Goal: Task Accomplishment & Management: Manage account settings

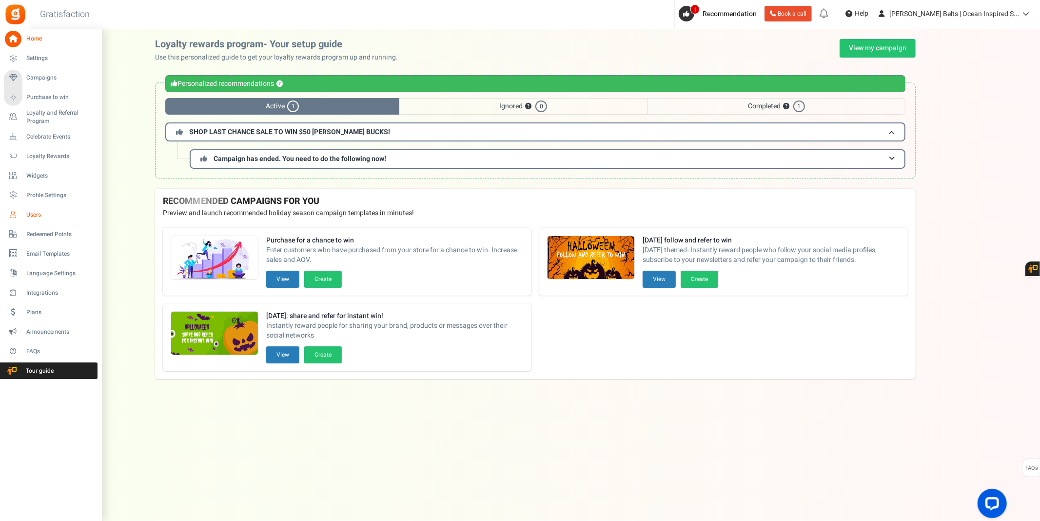
click at [48, 215] on span "Users" at bounding box center [60, 215] width 68 height 8
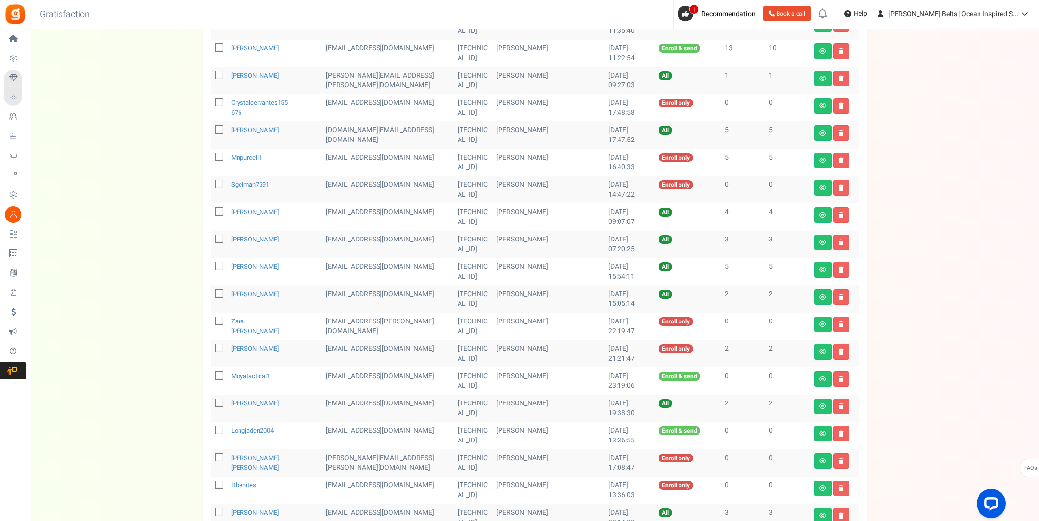
scroll to position [162, 0]
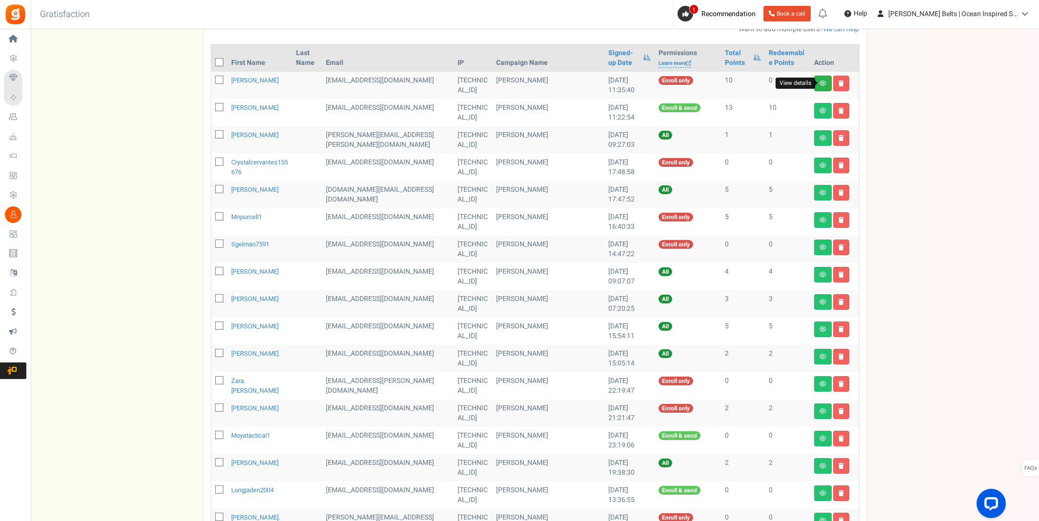
click at [819, 82] on icon at bounding box center [822, 83] width 7 height 6
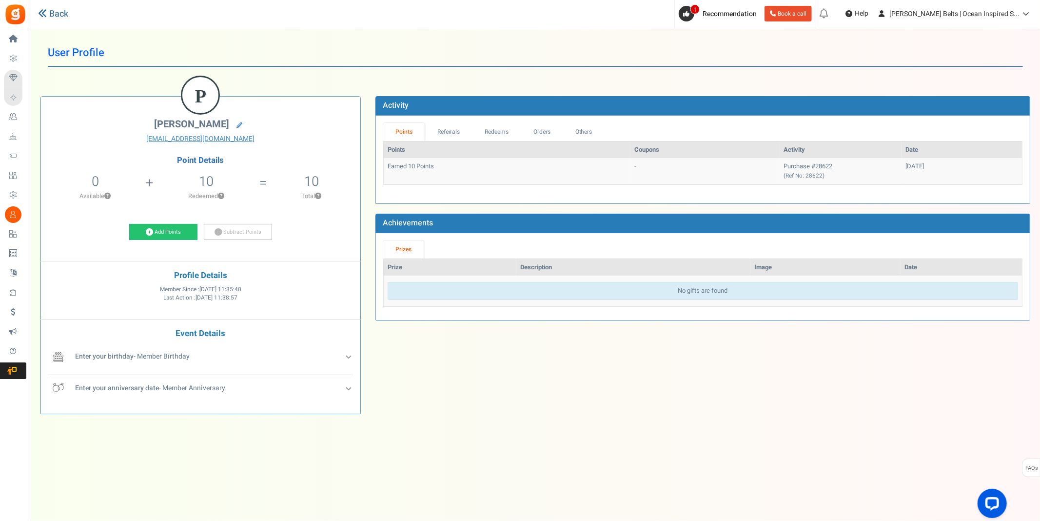
click at [41, 9] on icon at bounding box center [42, 13] width 9 height 9
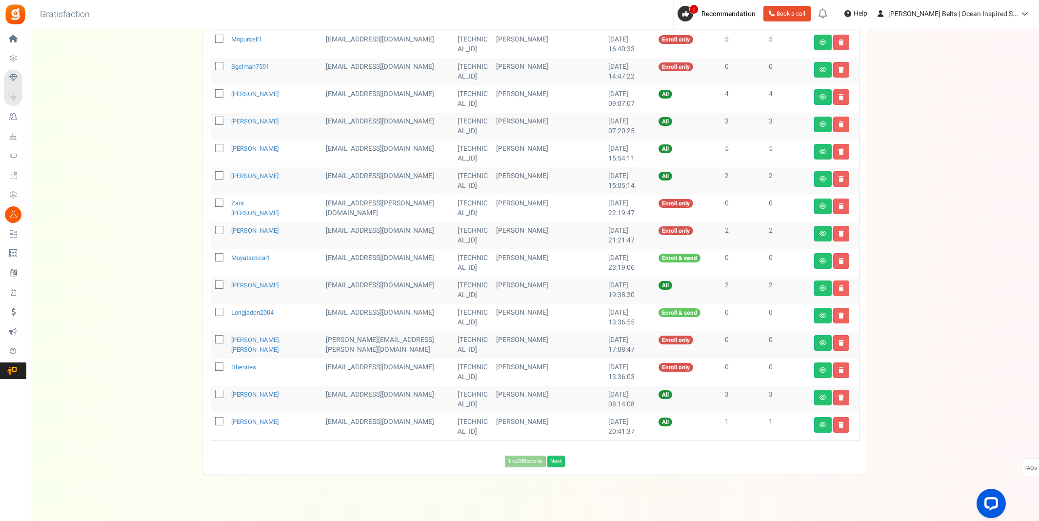
scroll to position [342, 0]
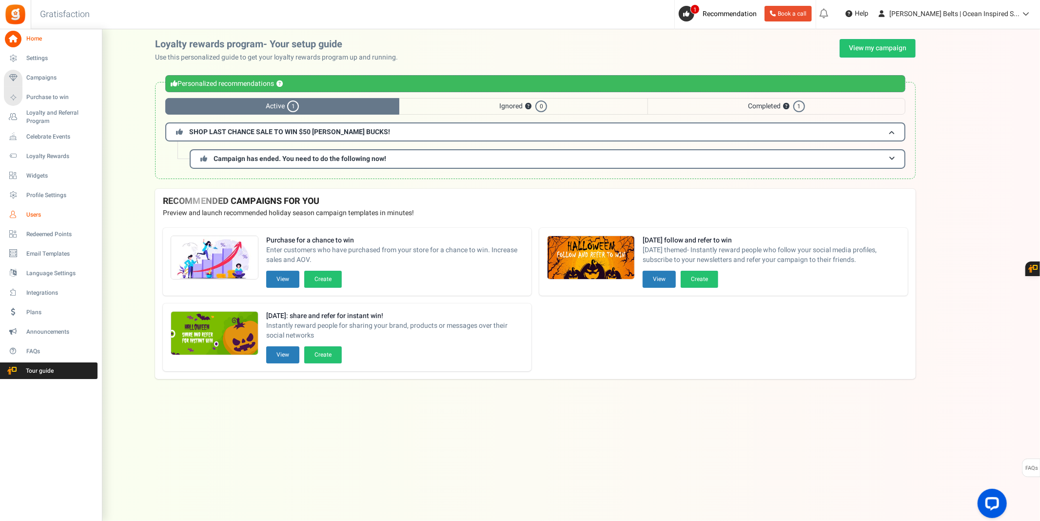
click at [26, 212] on span "Users" at bounding box center [60, 215] width 68 height 8
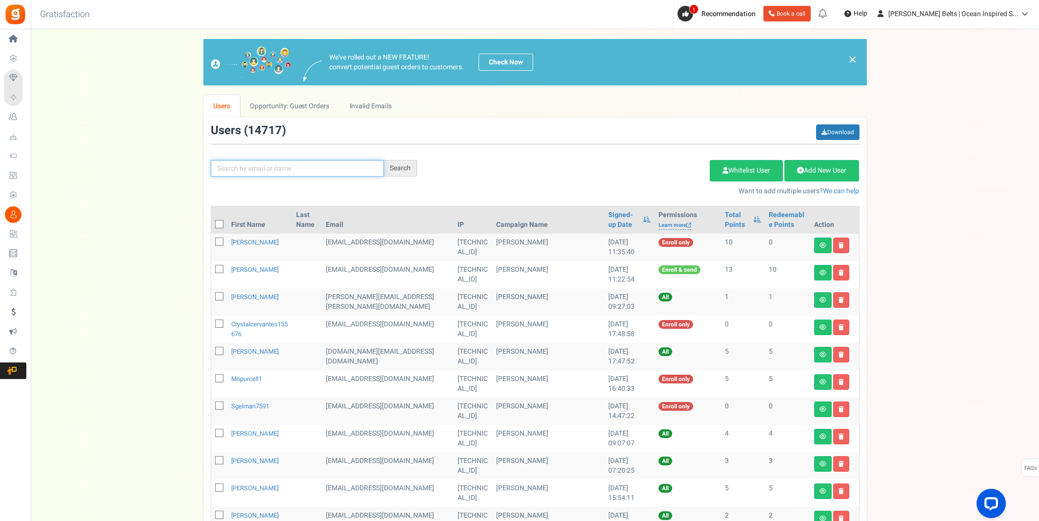
click at [296, 167] on input "text" at bounding box center [297, 168] width 173 height 17
type input "amber moore"
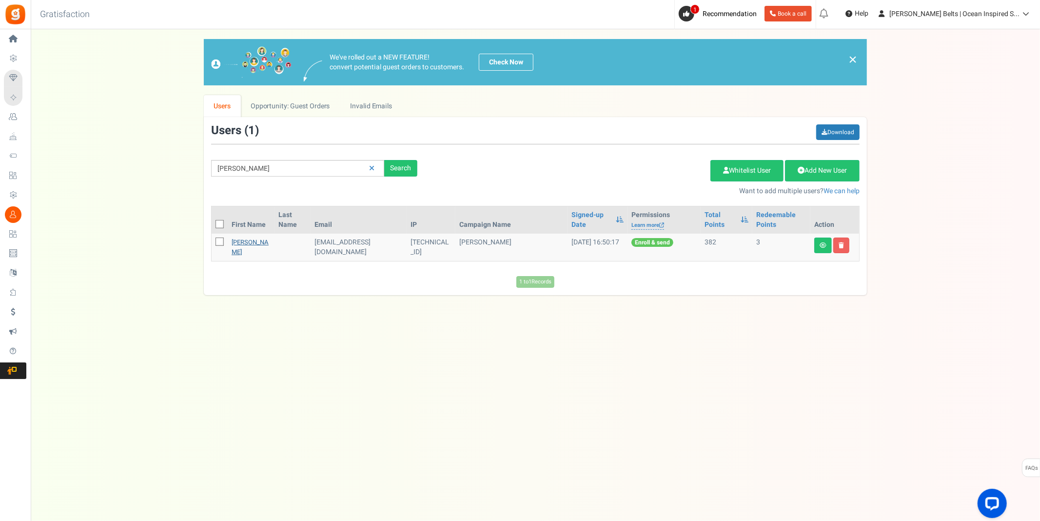
click at [237, 243] on link "Amber Moore" at bounding box center [250, 246] width 37 height 19
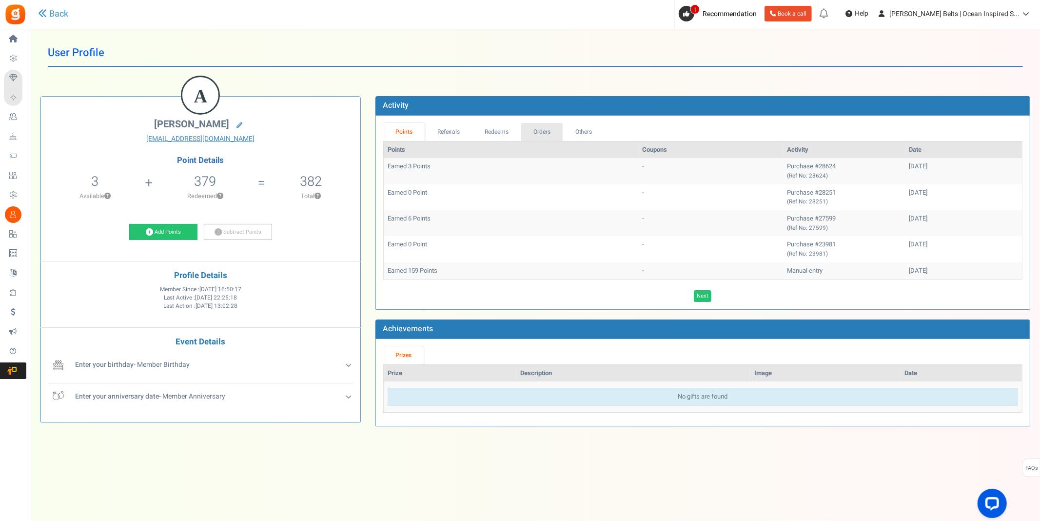
click at [556, 130] on link "Orders" at bounding box center [542, 132] width 42 height 18
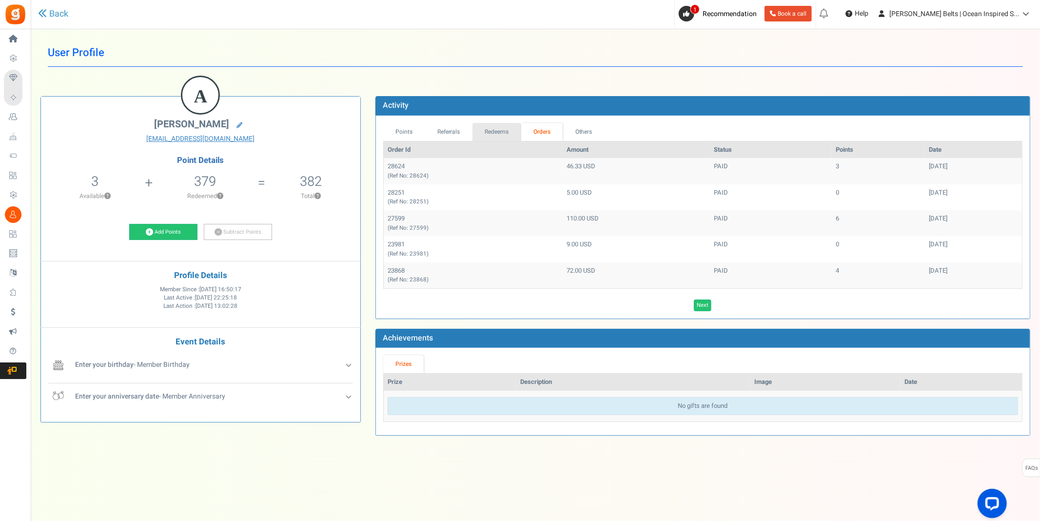
click at [496, 129] on link "Redeems" at bounding box center [496, 132] width 49 height 18
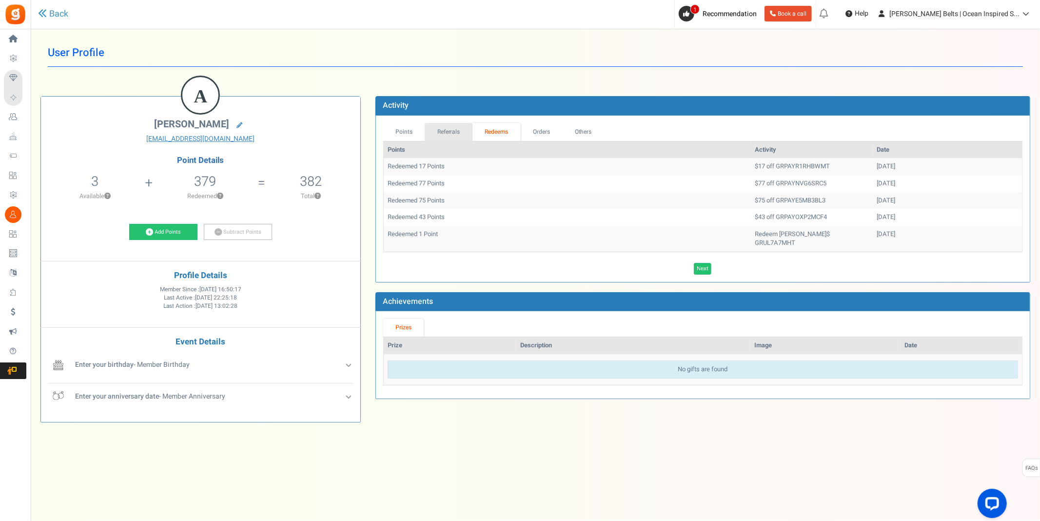
click at [446, 132] on link "Referrals" at bounding box center [449, 132] width 48 height 18
